Goal: Task Accomplishment & Management: Use online tool/utility

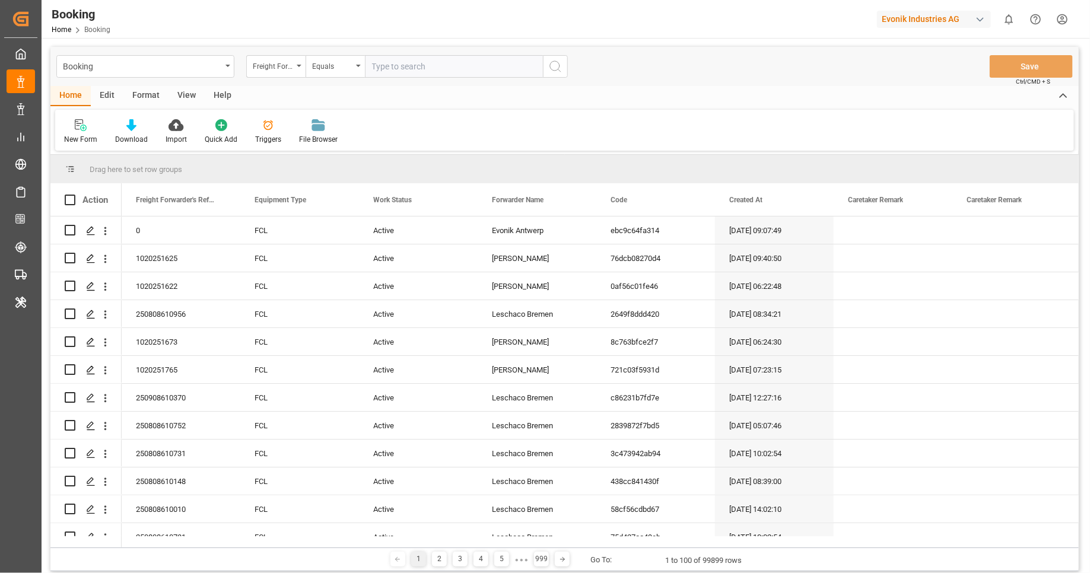
click at [139, 96] on div "Format" at bounding box center [145, 96] width 45 height 20
click at [88, 132] on div "Filter Rows" at bounding box center [81, 132] width 53 height 26
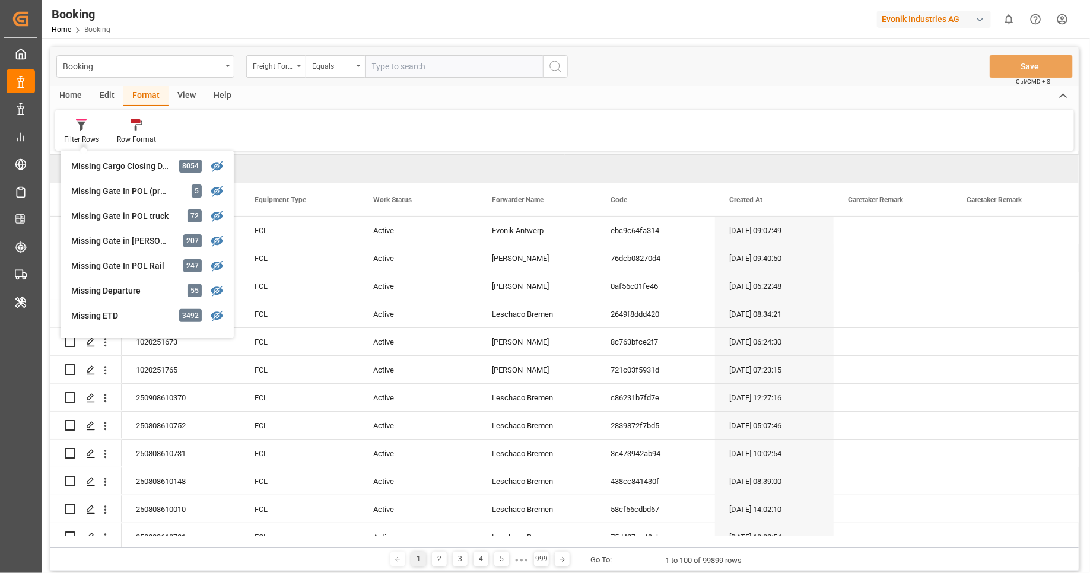
scroll to position [240, 0]
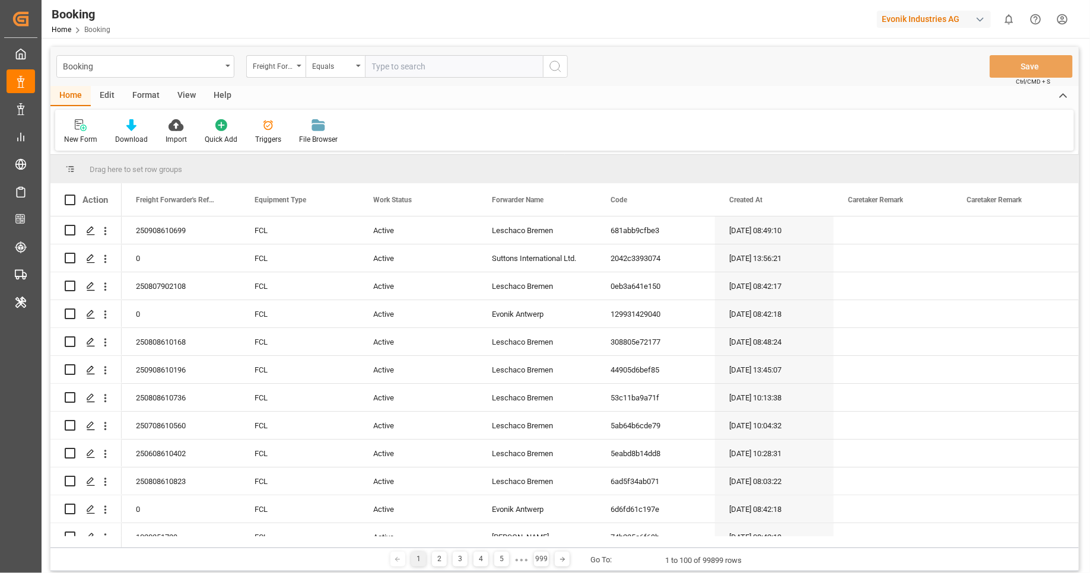
click at [134, 103] on div "Format" at bounding box center [145, 96] width 45 height 20
click at [98, 130] on div at bounding box center [81, 125] width 35 height 12
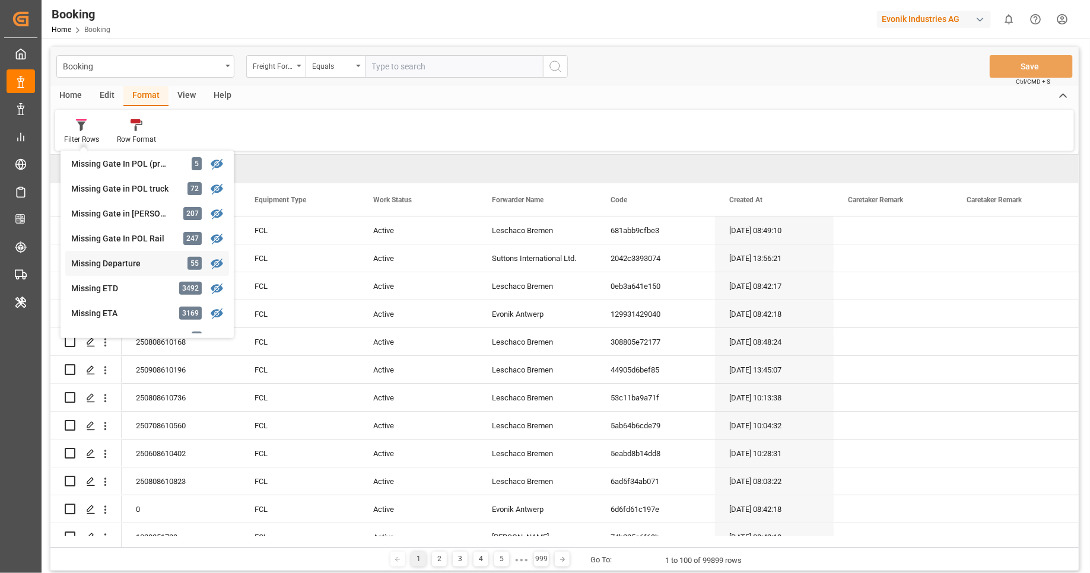
scroll to position [179, 0]
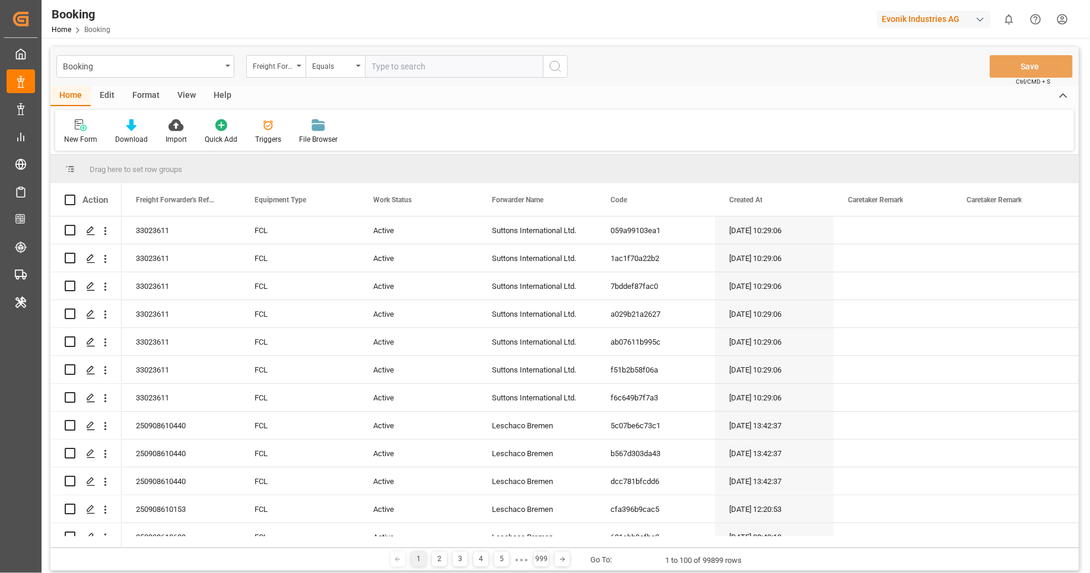
click at [924, 17] on div "Evonik Industries AG" at bounding box center [934, 19] width 114 height 17
type input "evonik us"
click at [941, 77] on div "EU Evonik US EvonikUS-4XPF" at bounding box center [936, 80] width 202 height 27
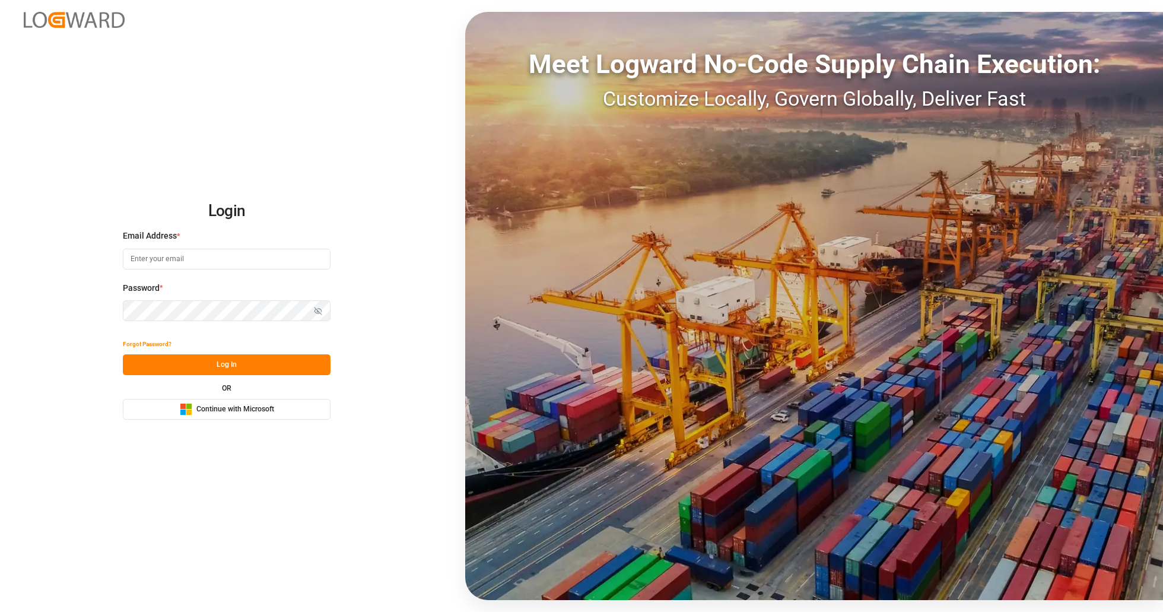
click at [313, 419] on div "Login Email Address * Password * Show password Forgot Password? Log In OR Micro…" at bounding box center [581, 306] width 1163 height 612
click at [252, 408] on span "Continue with Microsoft" at bounding box center [235, 409] width 78 height 11
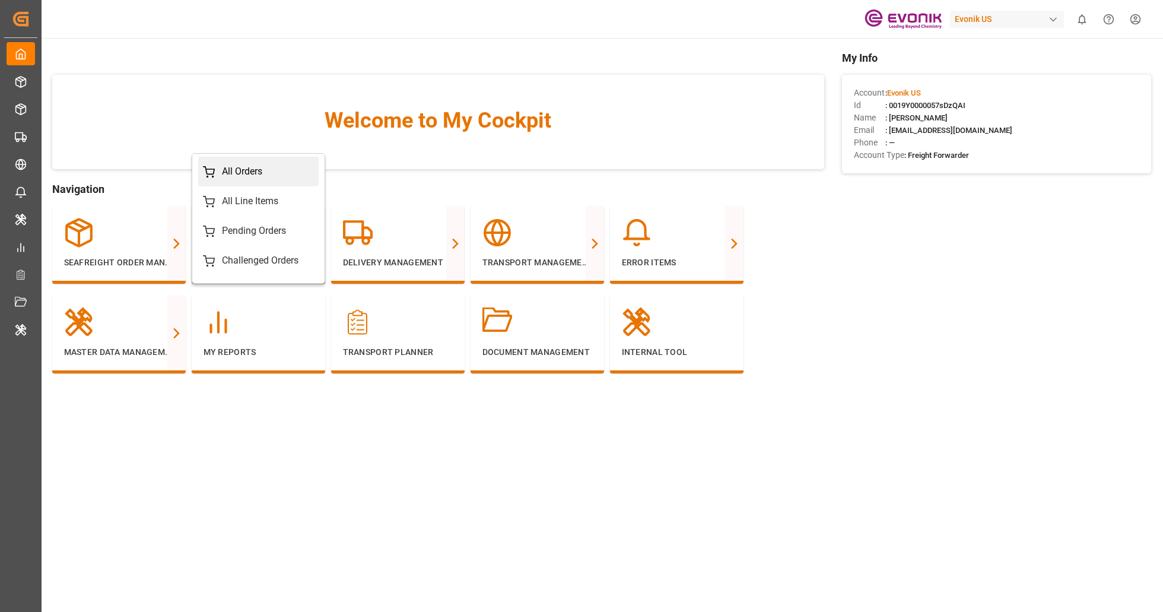
click at [265, 176] on div "All Orders" at bounding box center [258, 171] width 111 height 14
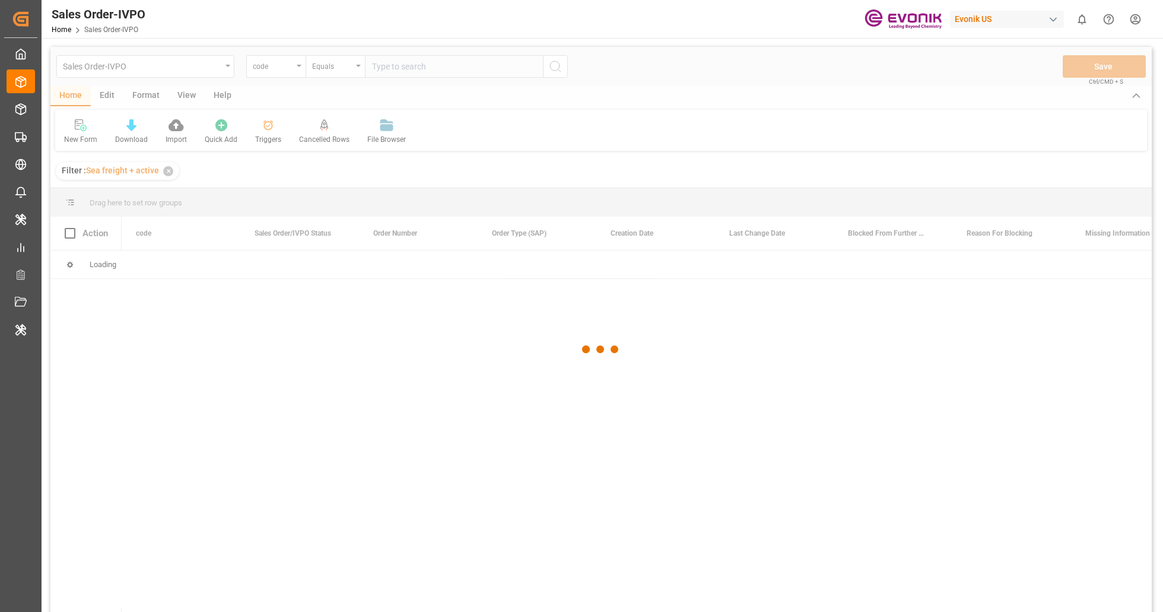
click at [177, 67] on div at bounding box center [600, 349] width 1101 height 604
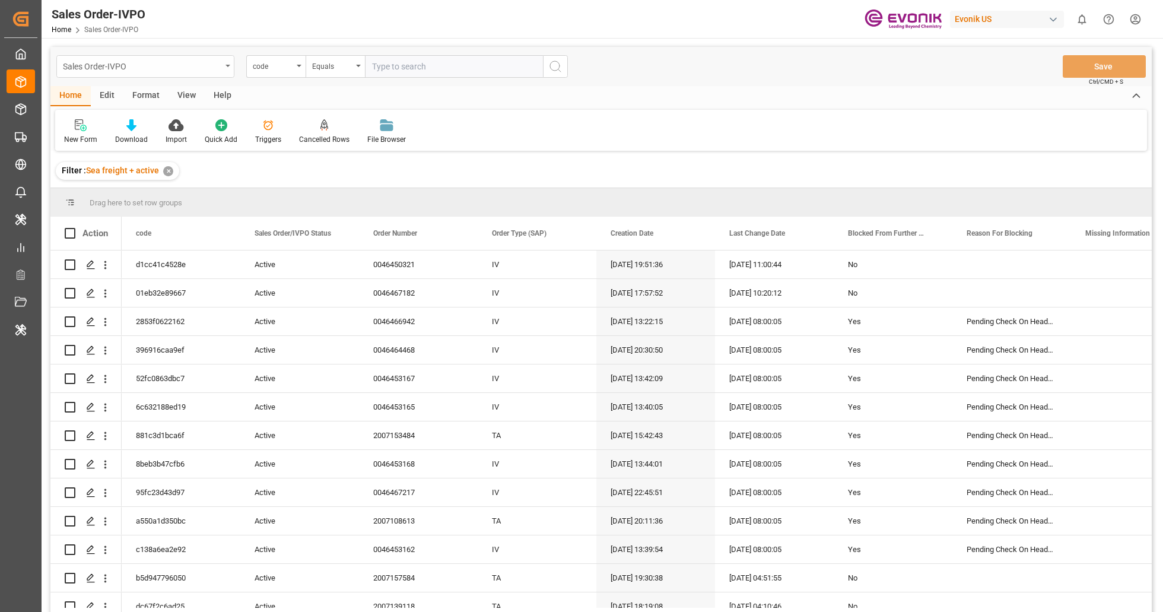
click at [172, 63] on div "Sales Order-IVPO" at bounding box center [142, 65] width 158 height 15
type input "tran"
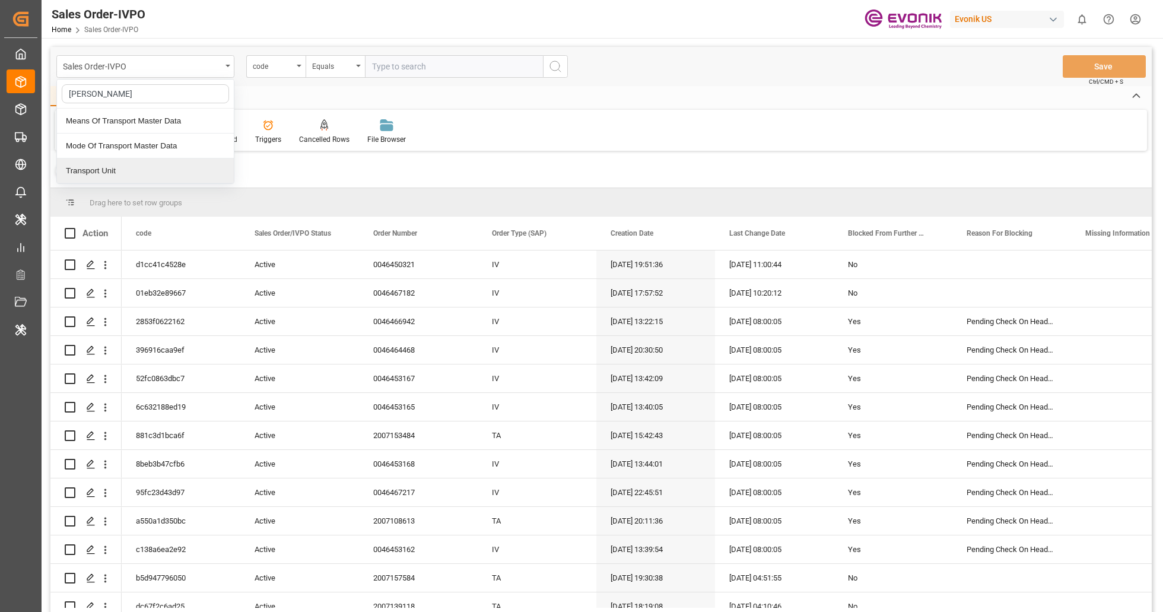
click at [151, 175] on div "Transport Unit" at bounding box center [145, 170] width 177 height 25
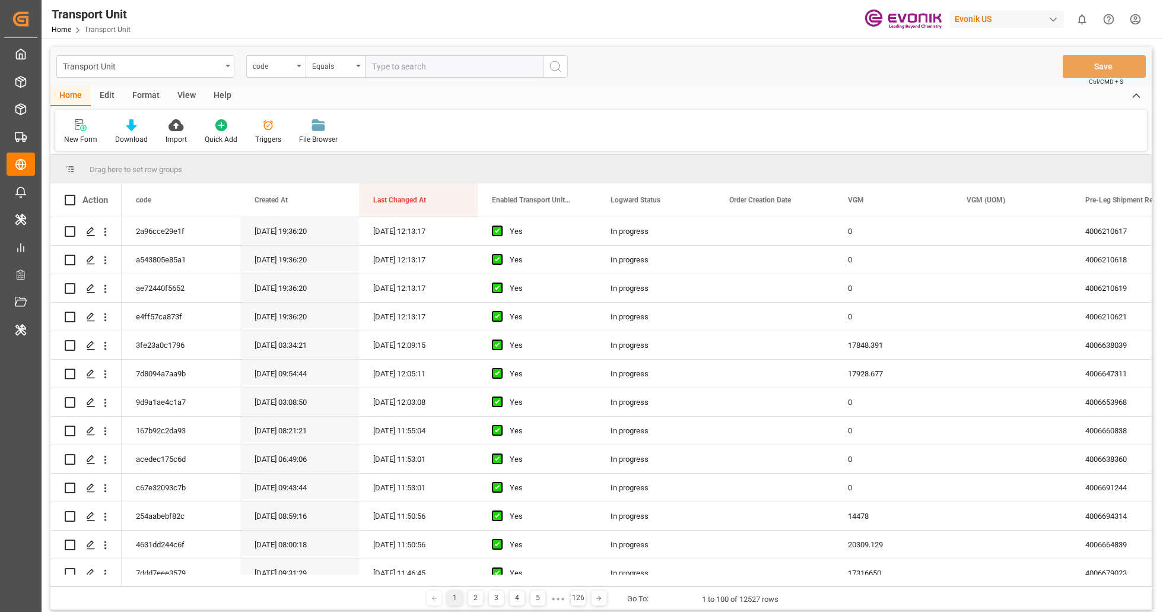
click at [132, 98] on div "Format" at bounding box center [145, 96] width 45 height 20
click at [104, 101] on div "Edit" at bounding box center [107, 96] width 33 height 20
click at [142, 92] on div "Format" at bounding box center [145, 96] width 45 height 20
click at [86, 135] on div "Filter Rows" at bounding box center [81, 139] width 35 height 11
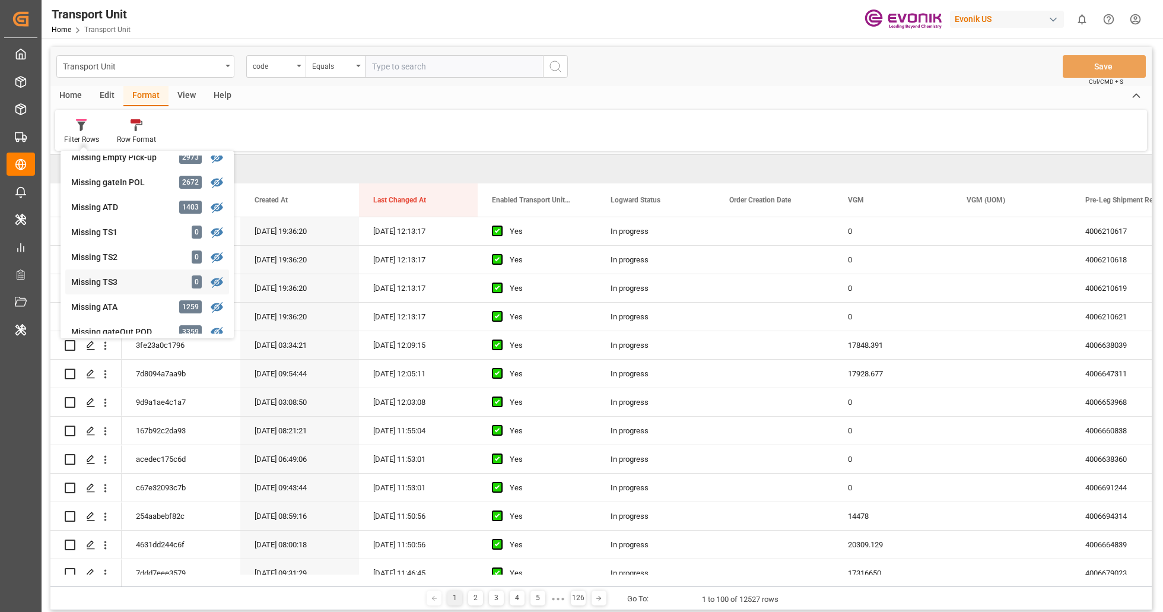
scroll to position [189, 0]
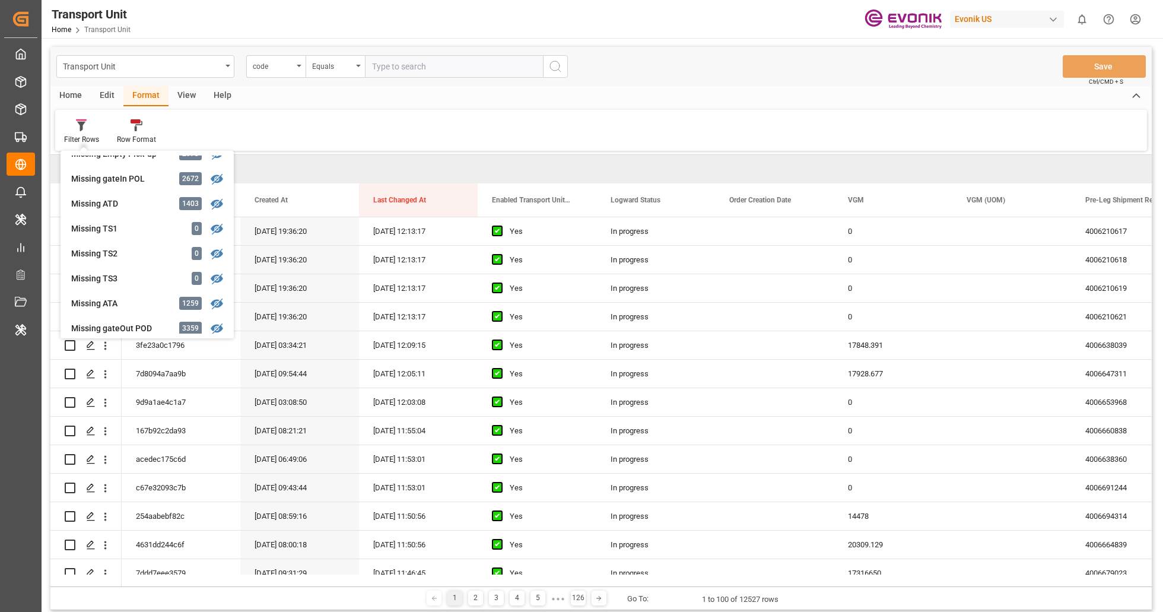
click at [107, 90] on div "Edit" at bounding box center [107, 96] width 33 height 20
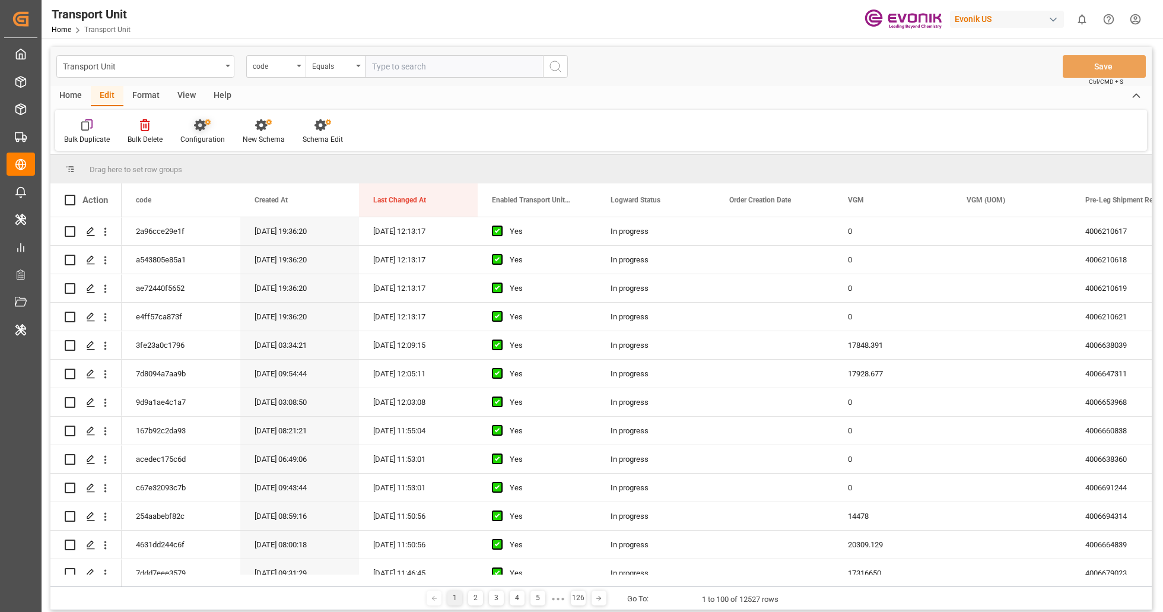
click at [203, 135] on div "Configuration" at bounding box center [202, 139] width 44 height 11
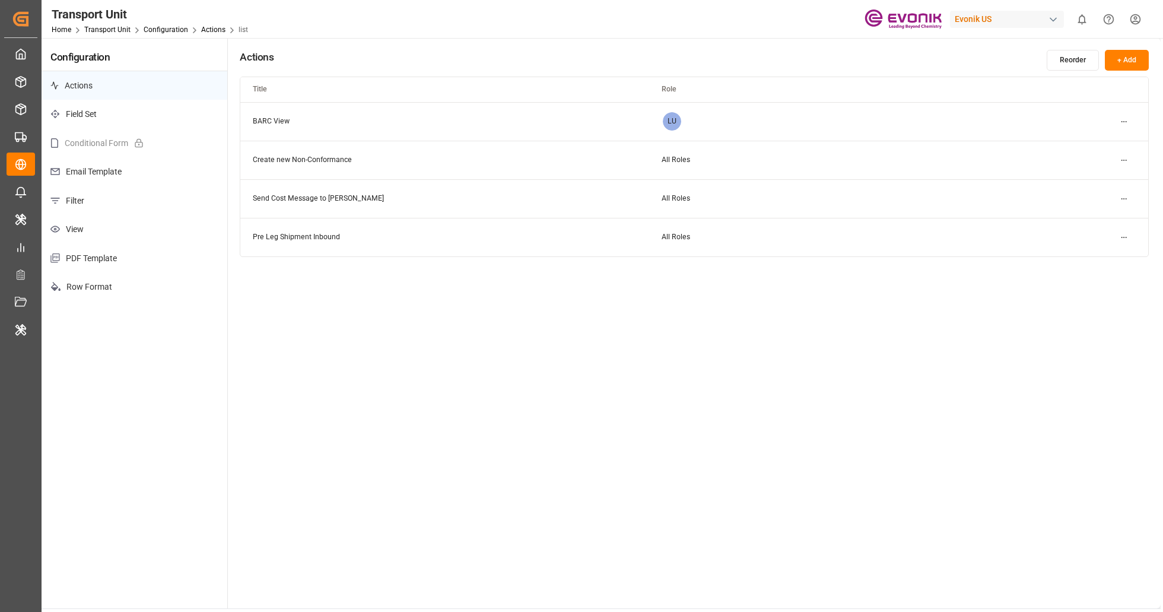
click at [130, 207] on p "Filter" at bounding box center [135, 200] width 186 height 29
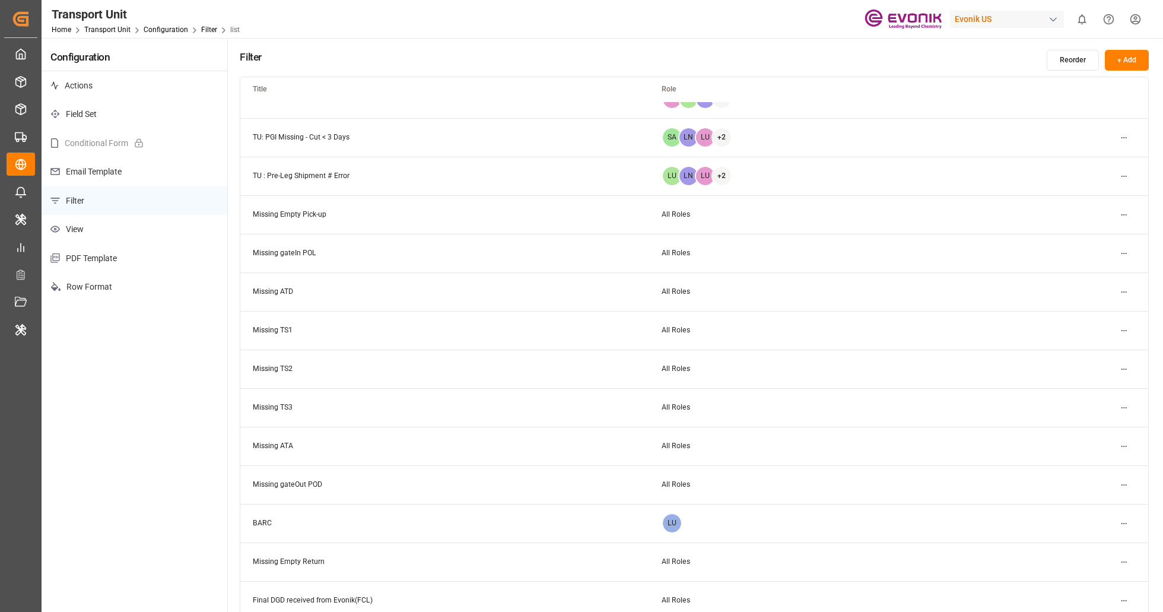
scroll to position [179, 0]
click at [1125, 444] on html "Created by potrace 1.15, written by Peter Selinger 2001-2017 Created by potrace…" at bounding box center [581, 306] width 1163 height 612
click at [1083, 464] on small "Edit" at bounding box center [1082, 466] width 12 height 7
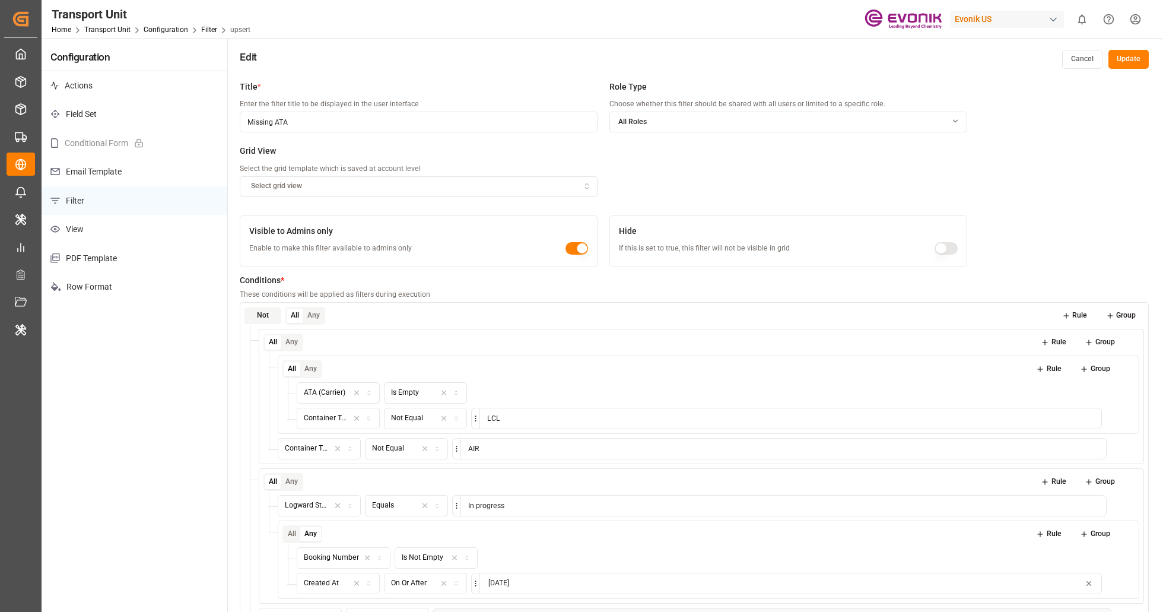
click at [1071, 318] on button "Rule" at bounding box center [1074, 315] width 42 height 17
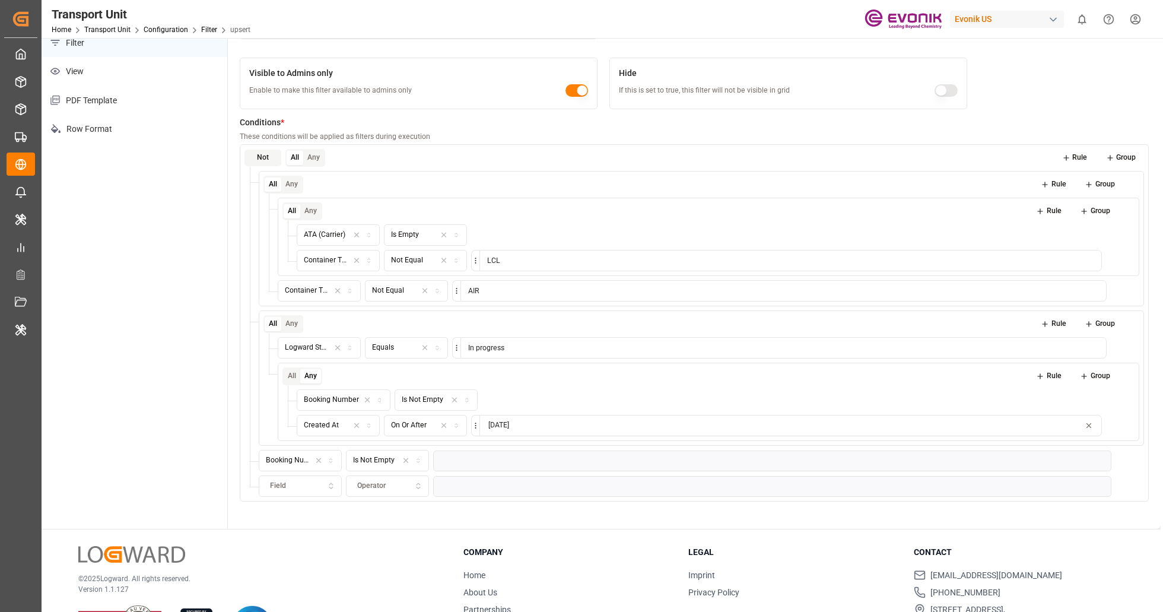
scroll to position [209, 0]
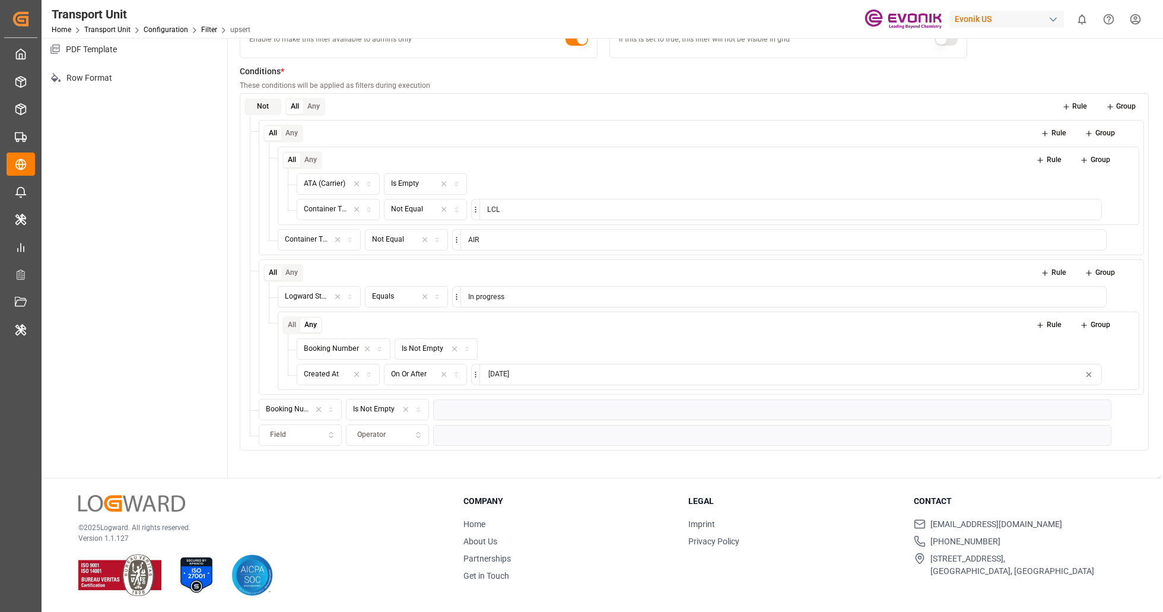
click at [329, 435] on icon "button" at bounding box center [331, 434] width 8 height 11
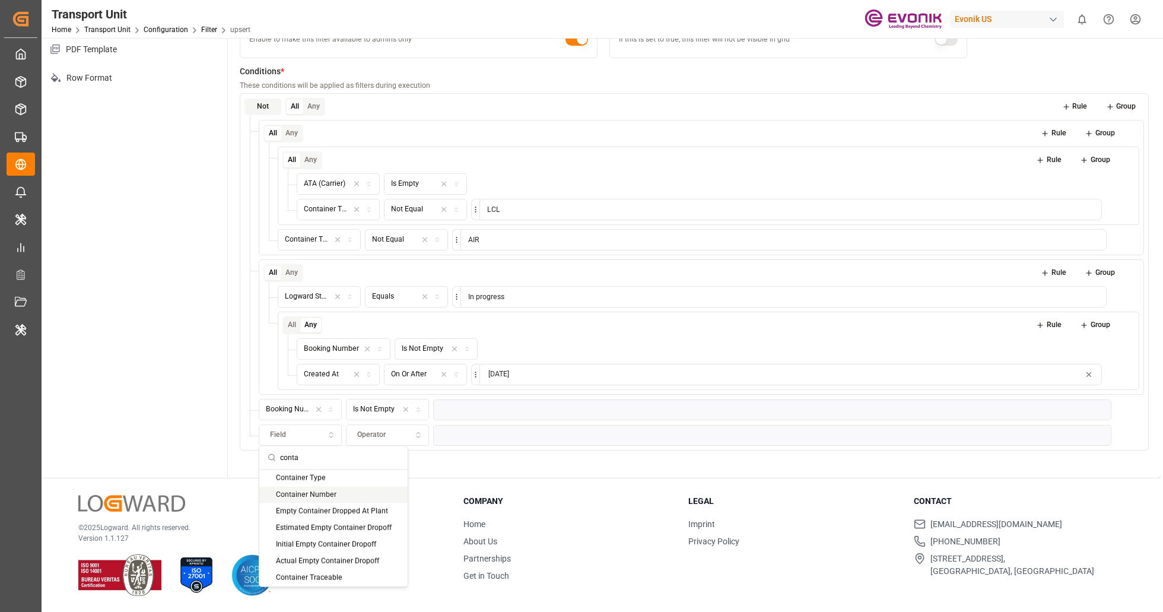
type input "conta"
click at [327, 501] on div "Container Number" at bounding box center [333, 494] width 148 height 17
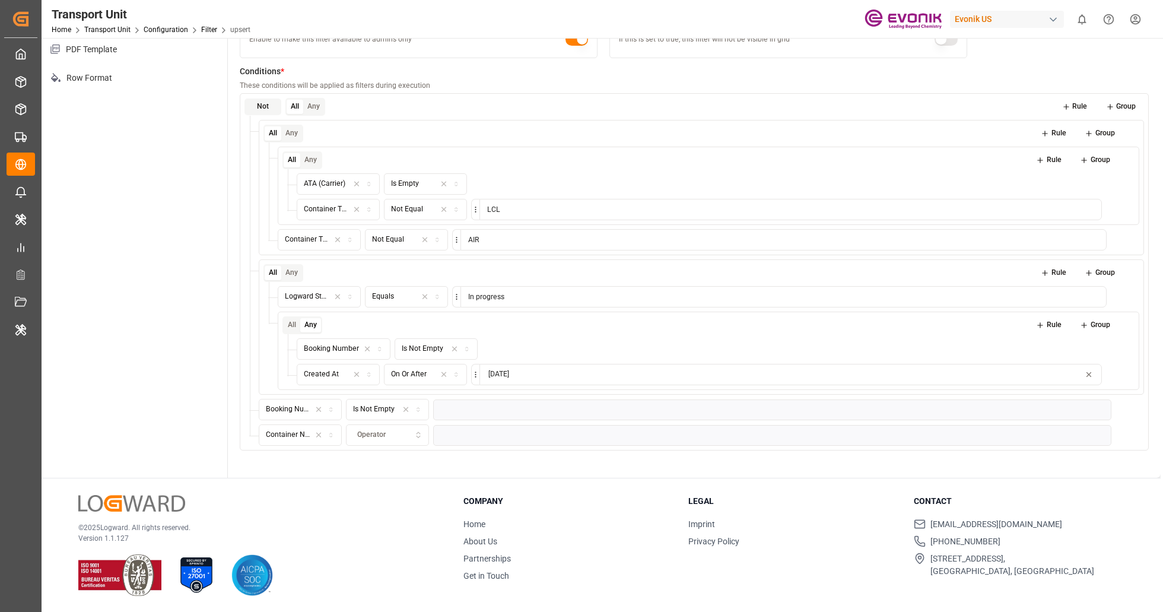
click at [422, 429] on div "Operator" at bounding box center [388, 434] width 78 height 11
click at [417, 353] on div "Is Not Empty" at bounding box center [420, 349] width 148 height 17
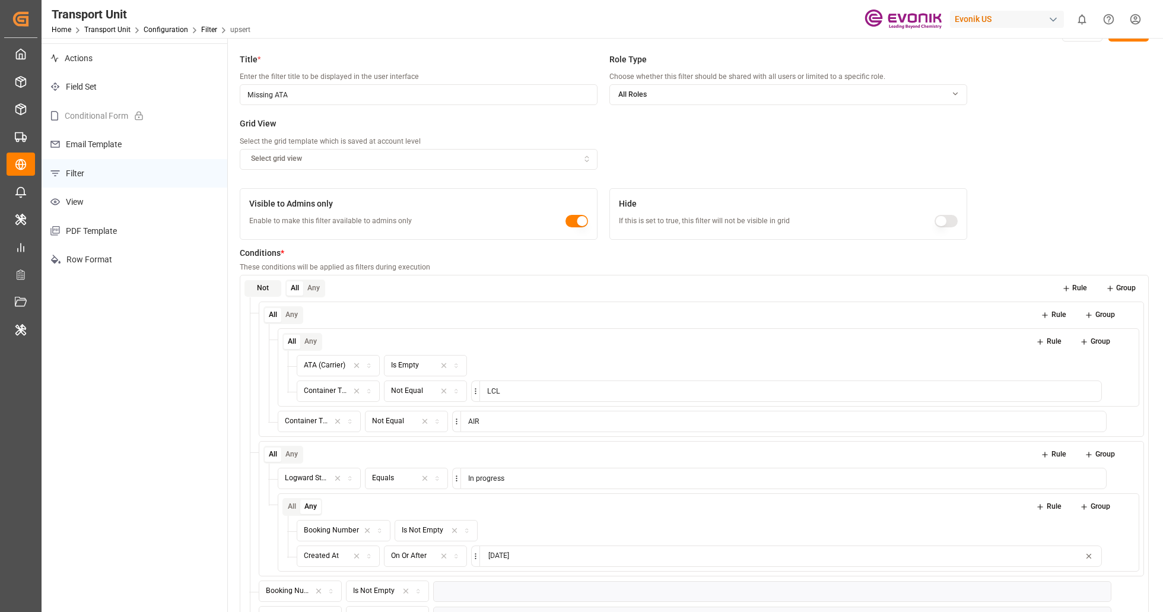
scroll to position [0, 0]
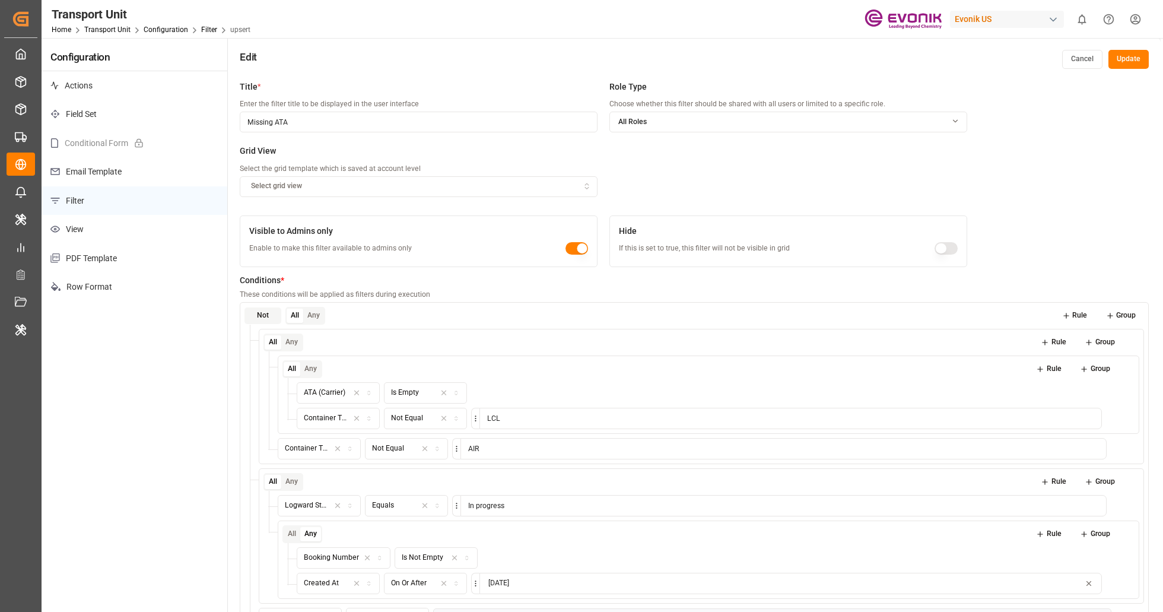
click at [1133, 57] on button "Update" at bounding box center [1128, 59] width 40 height 19
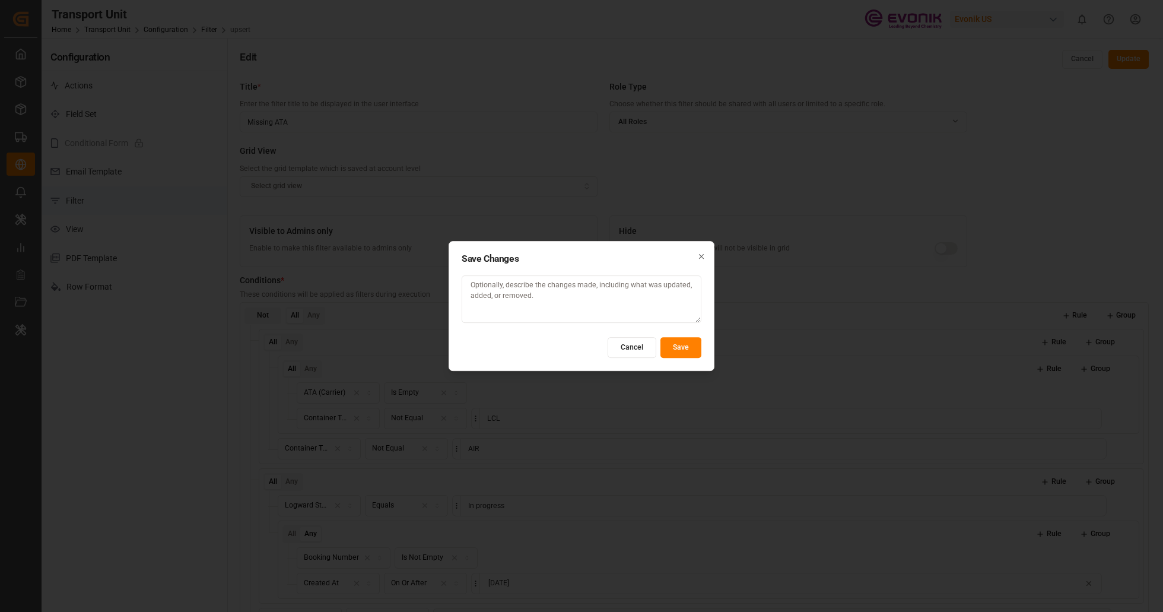
click at [683, 350] on button "Save" at bounding box center [680, 347] width 41 height 21
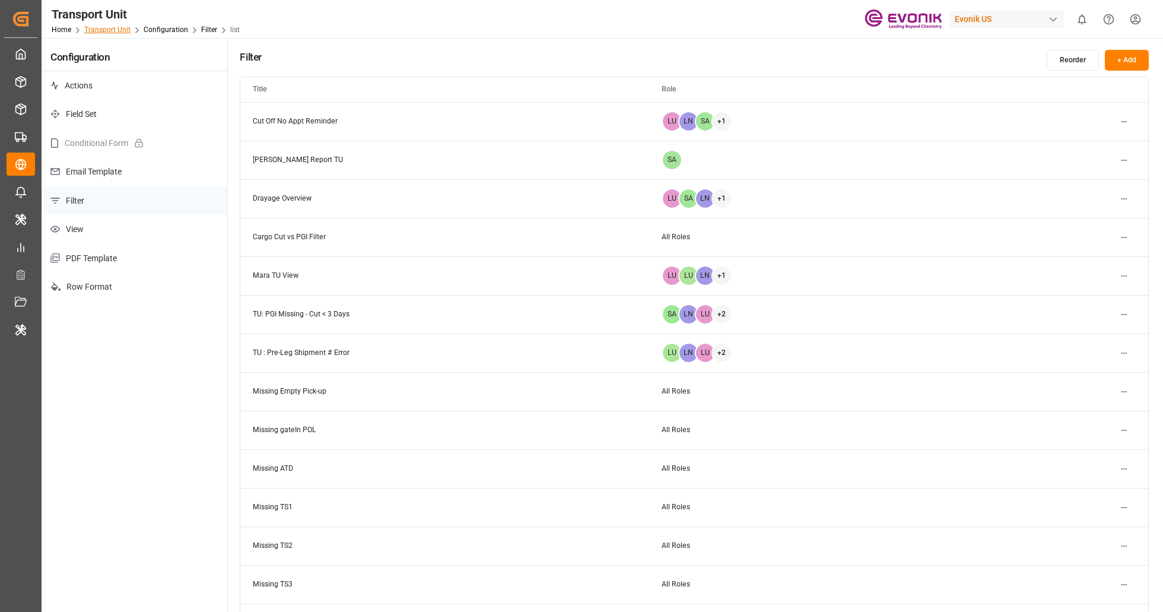
click at [99, 30] on link "Transport Unit" at bounding box center [107, 30] width 46 height 8
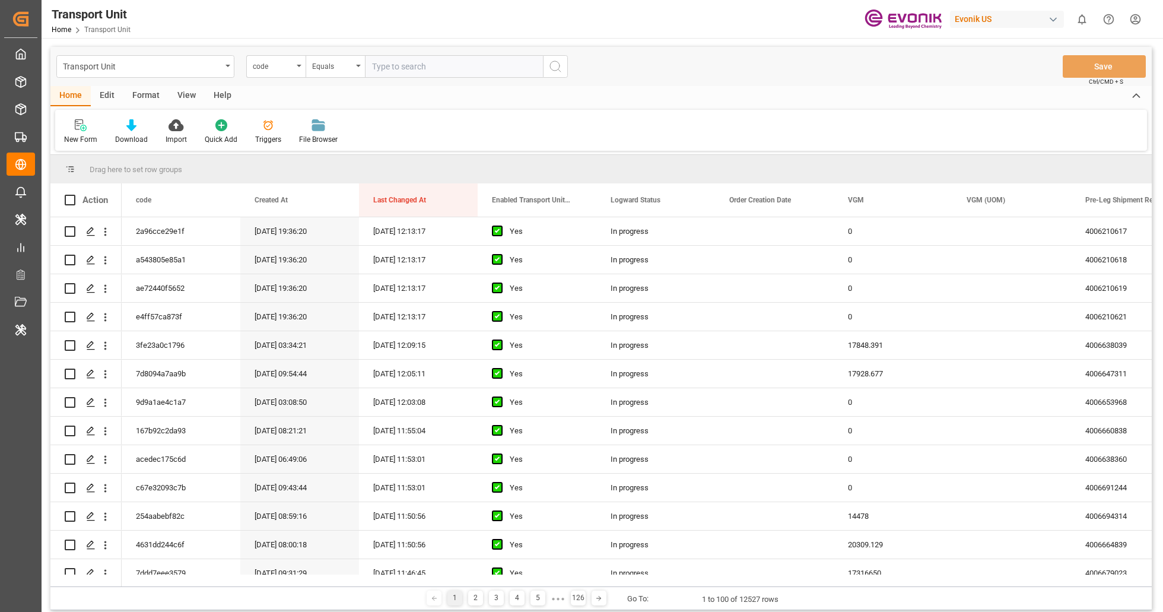
click at [145, 94] on div "Format" at bounding box center [145, 96] width 45 height 20
click at [95, 128] on div at bounding box center [81, 125] width 35 height 12
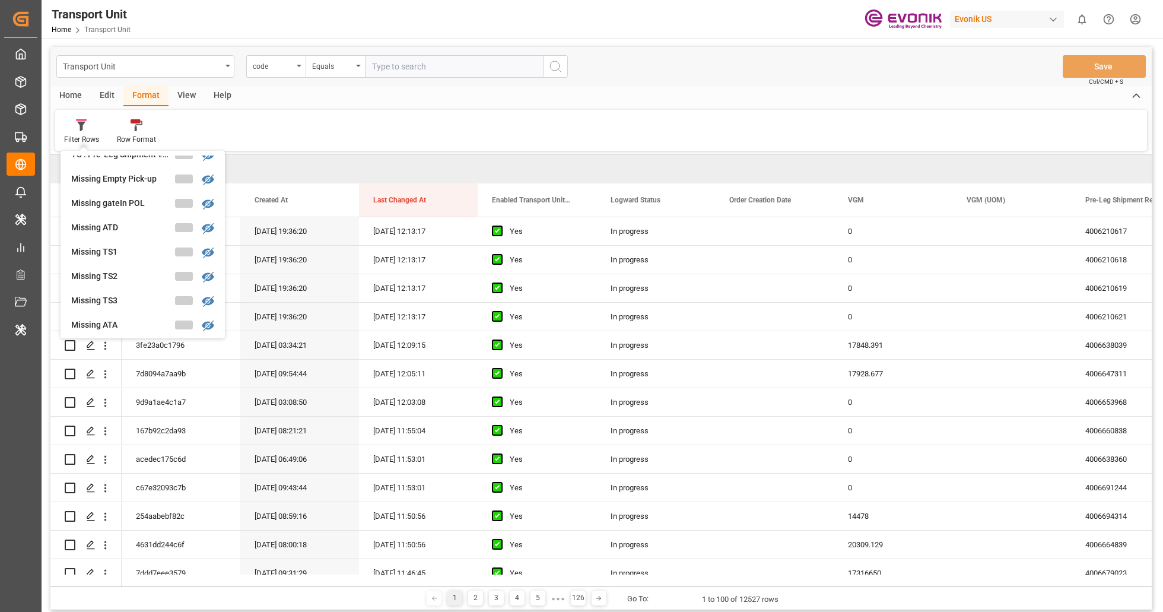
scroll to position [250, 0]
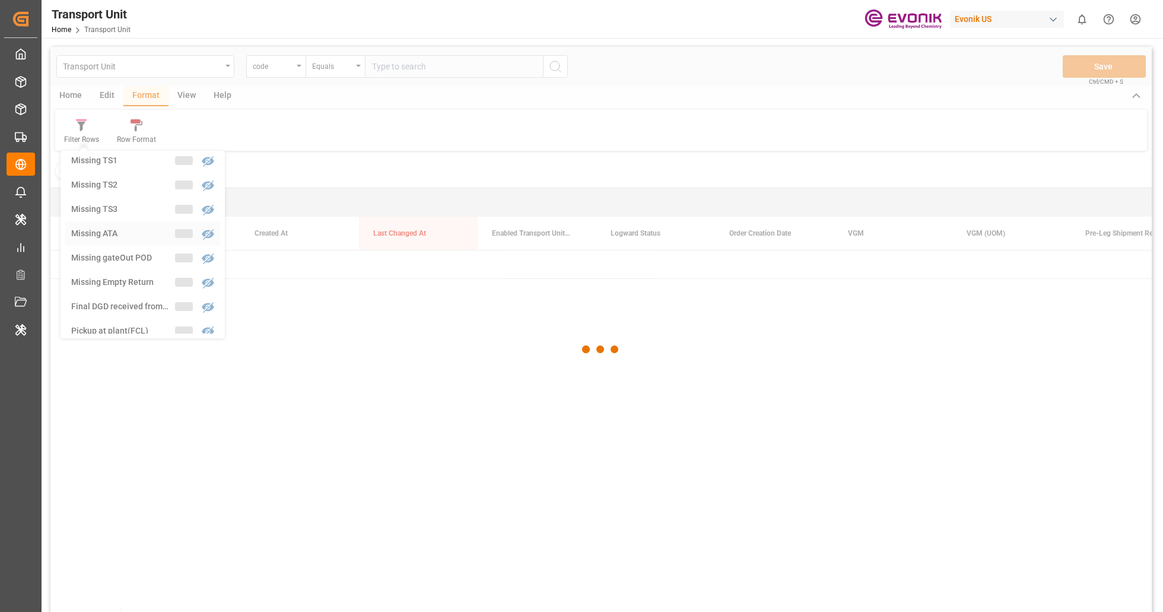
click at [133, 231] on div "Transport Unit code Equals Save Ctrl/CMD + S Home Edit Format View Help Filter …" at bounding box center [600, 345] width 1101 height 596
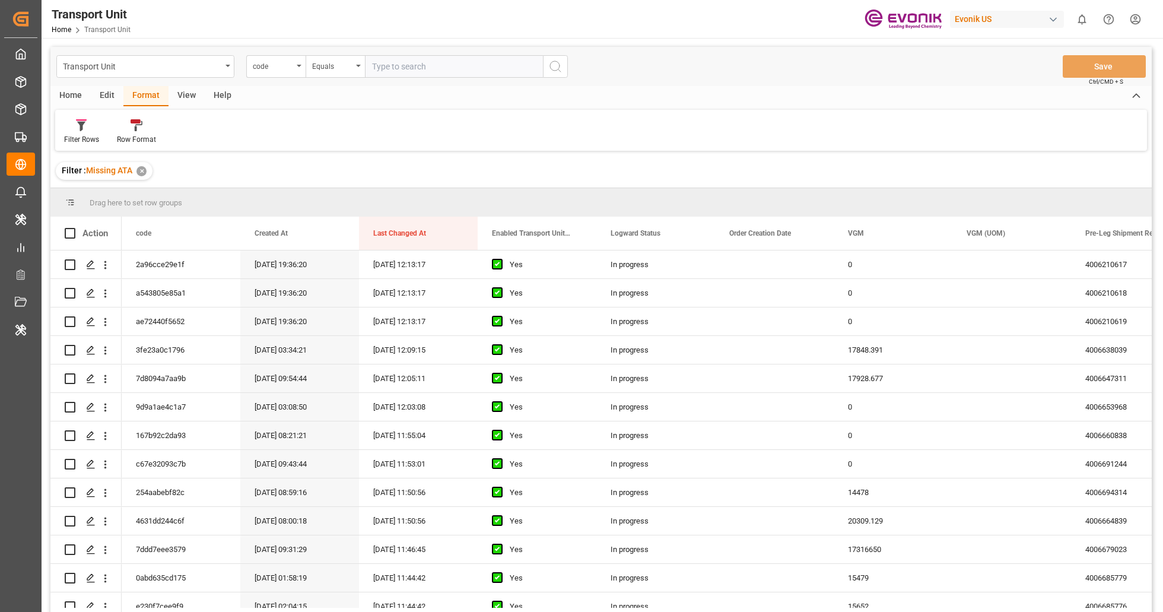
click at [146, 174] on div "✕" at bounding box center [141, 171] width 10 height 10
